Goal: Task Accomplishment & Management: Use online tool/utility

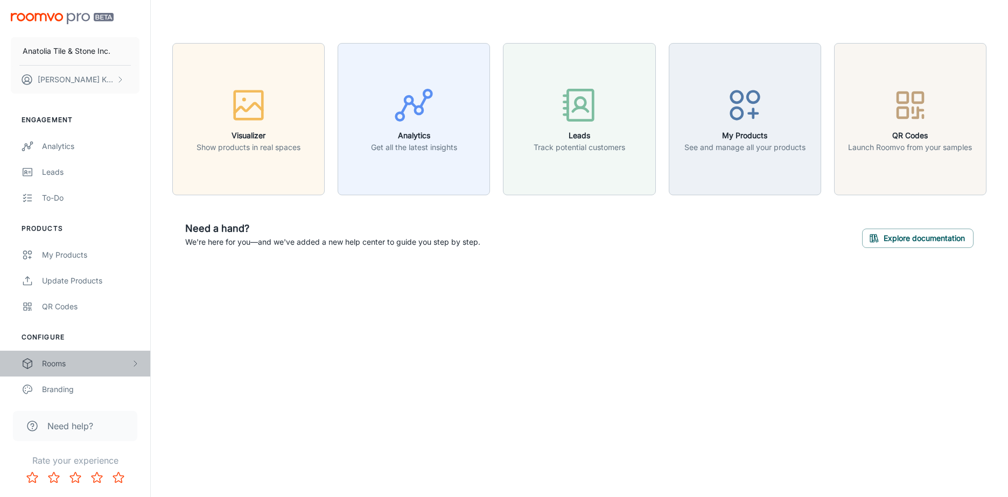
click at [73, 362] on div "Rooms" at bounding box center [86, 364] width 89 height 12
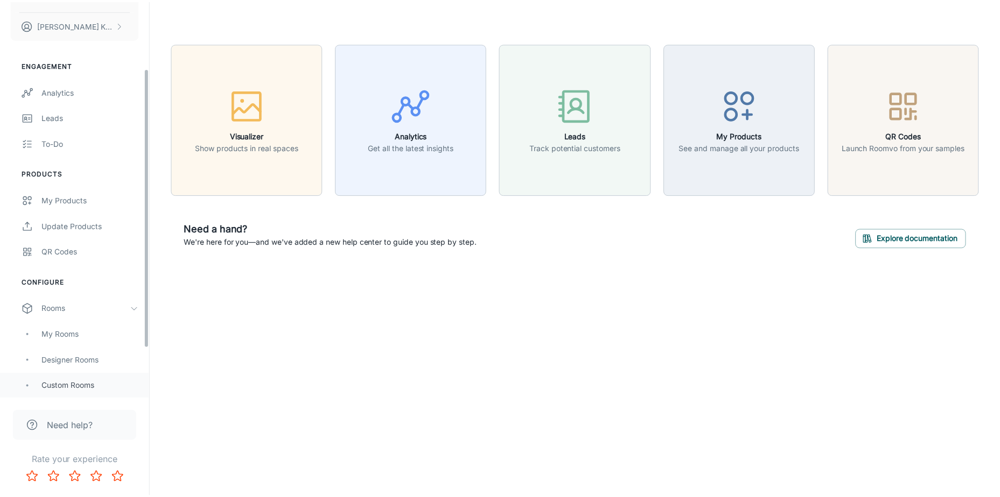
scroll to position [108, 0]
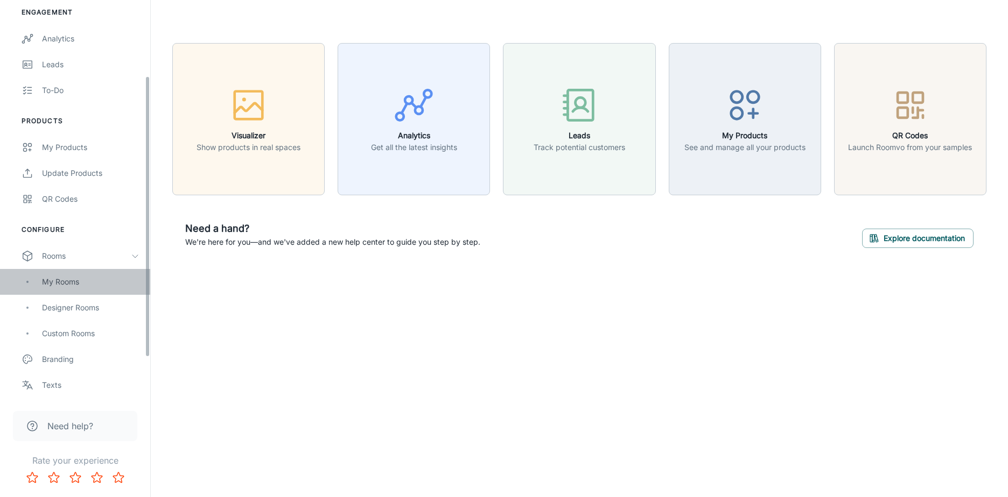
click at [93, 280] on div "My Rooms" at bounding box center [90, 282] width 97 height 12
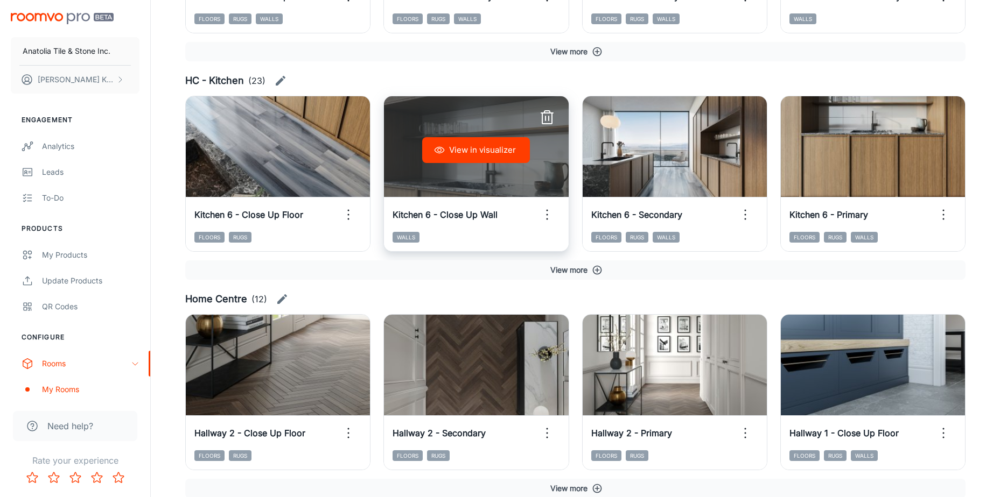
scroll to position [538, 0]
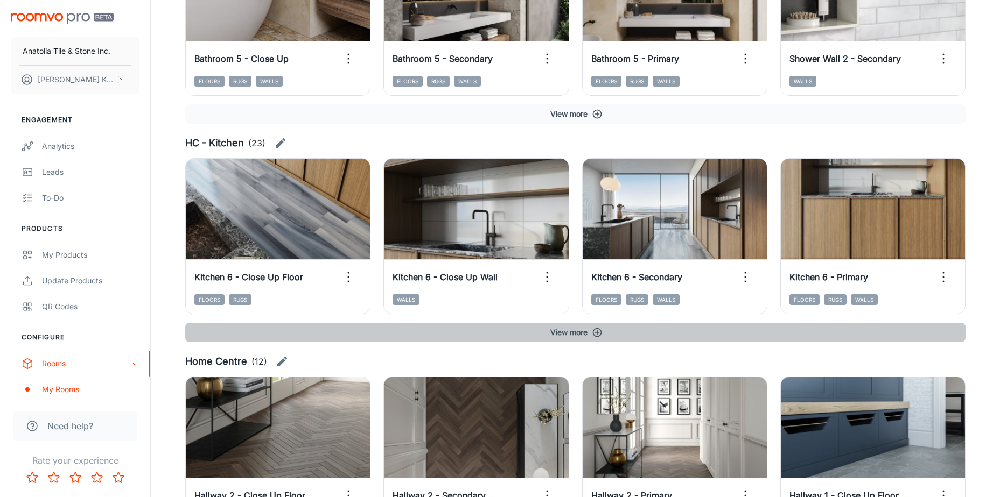
click at [592, 329] on icon "button" at bounding box center [597, 332] width 11 height 11
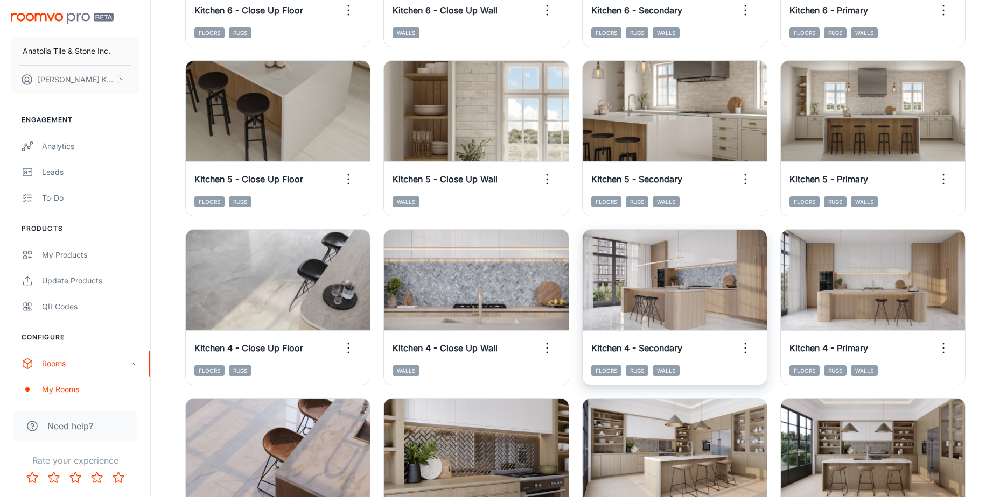
scroll to position [915, 0]
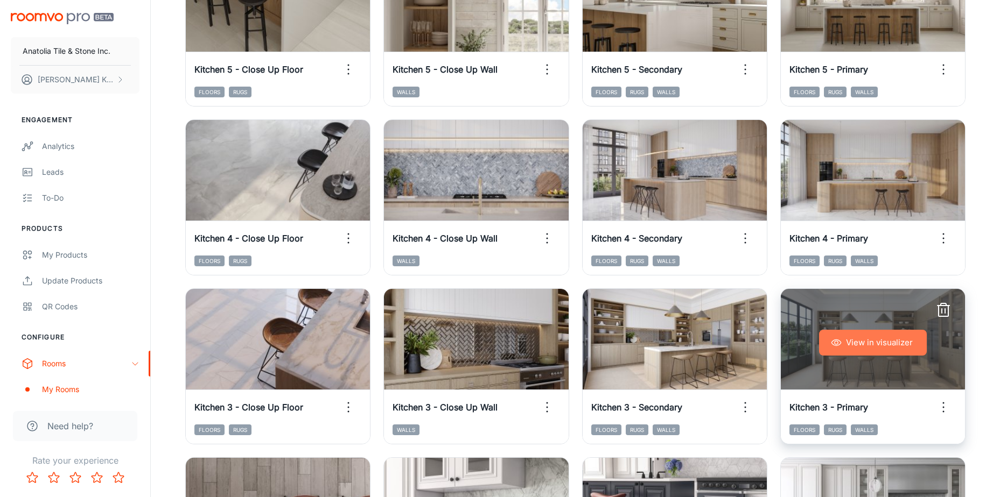
click at [894, 343] on button "View in visualizer" at bounding box center [873, 343] width 108 height 26
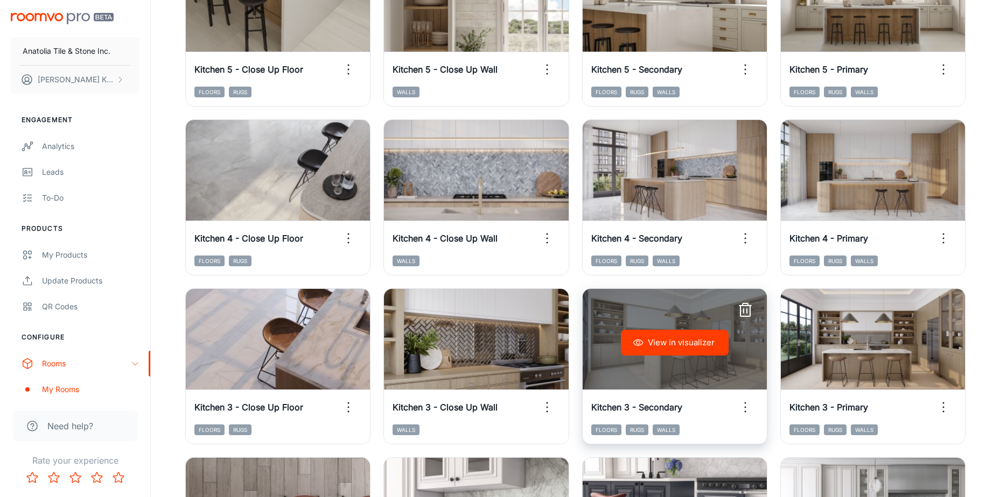
click at [666, 344] on button "View in visualizer" at bounding box center [675, 343] width 108 height 26
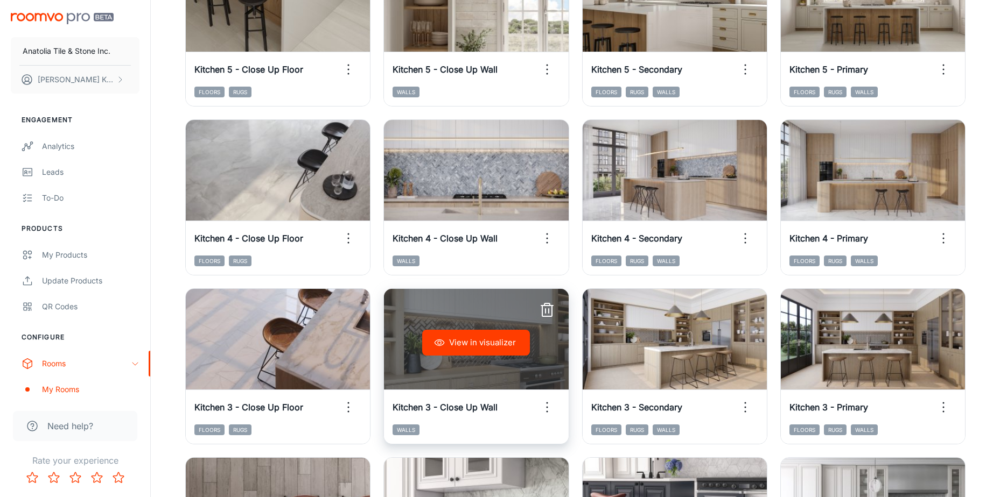
click at [448, 334] on button "View in visualizer" at bounding box center [476, 343] width 108 height 26
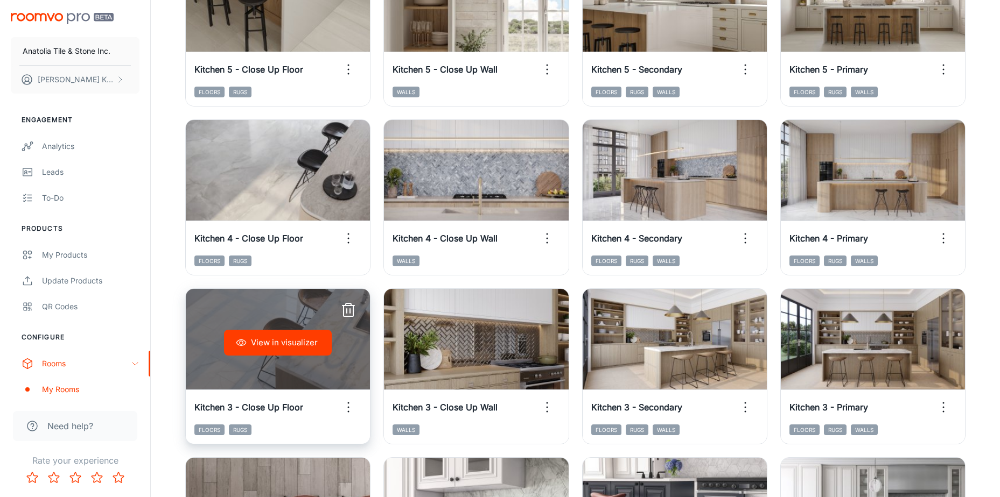
click at [299, 348] on button "View in visualizer" at bounding box center [278, 343] width 108 height 26
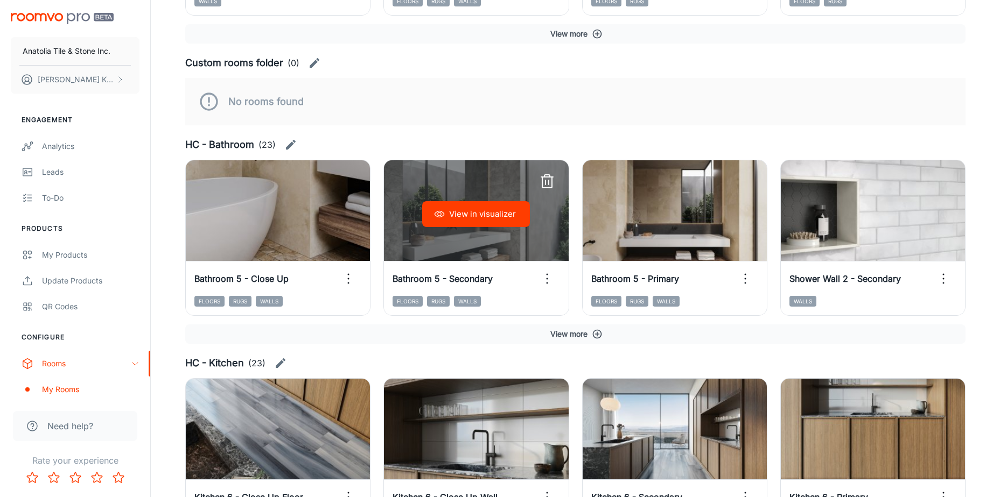
scroll to position [323, 0]
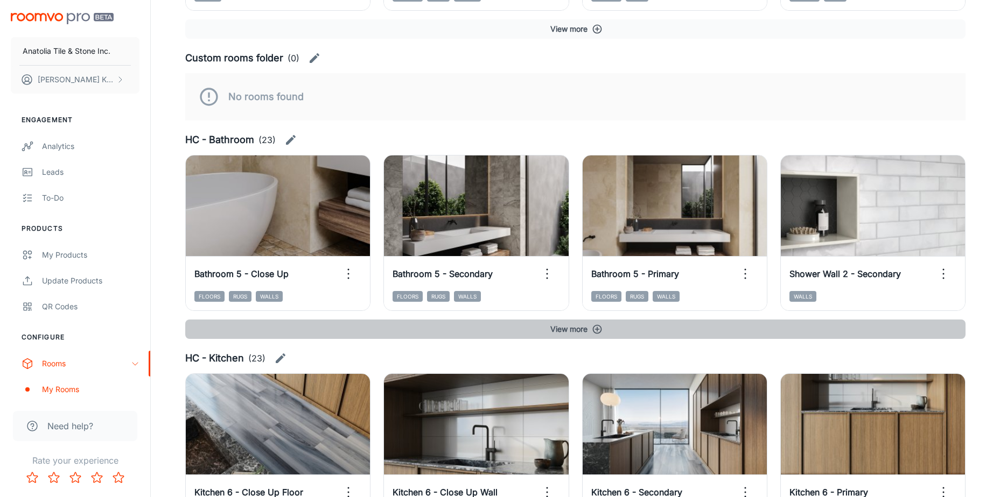
click at [595, 335] on button "View more" at bounding box center [575, 329] width 780 height 19
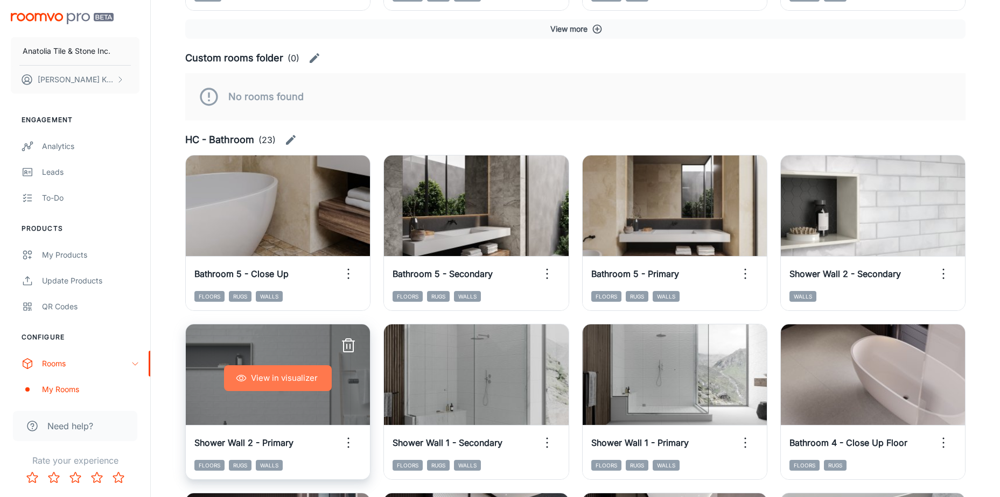
click at [320, 373] on button "View in visualizer" at bounding box center [278, 378] width 108 height 26
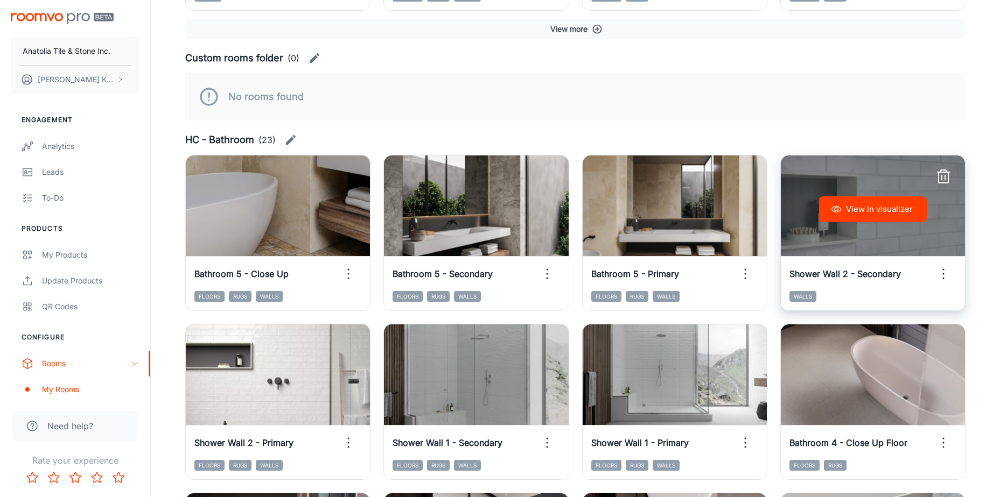
click at [866, 214] on button "View in visualizer" at bounding box center [873, 209] width 108 height 26
